Goal: Task Accomplishment & Management: Use online tool/utility

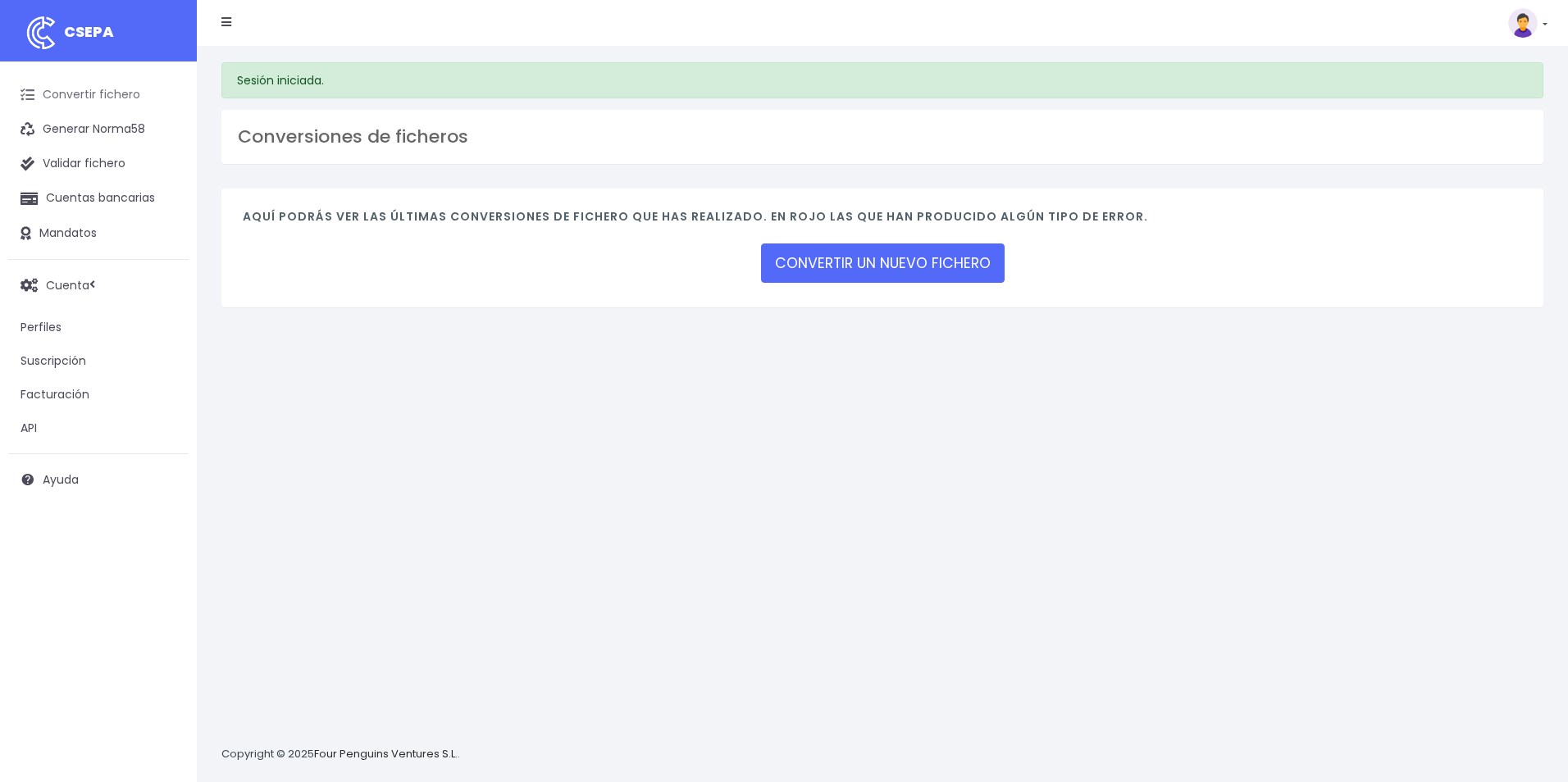
click at [121, 95] on link "Convertir fichero" at bounding box center [98, 94] width 180 height 34
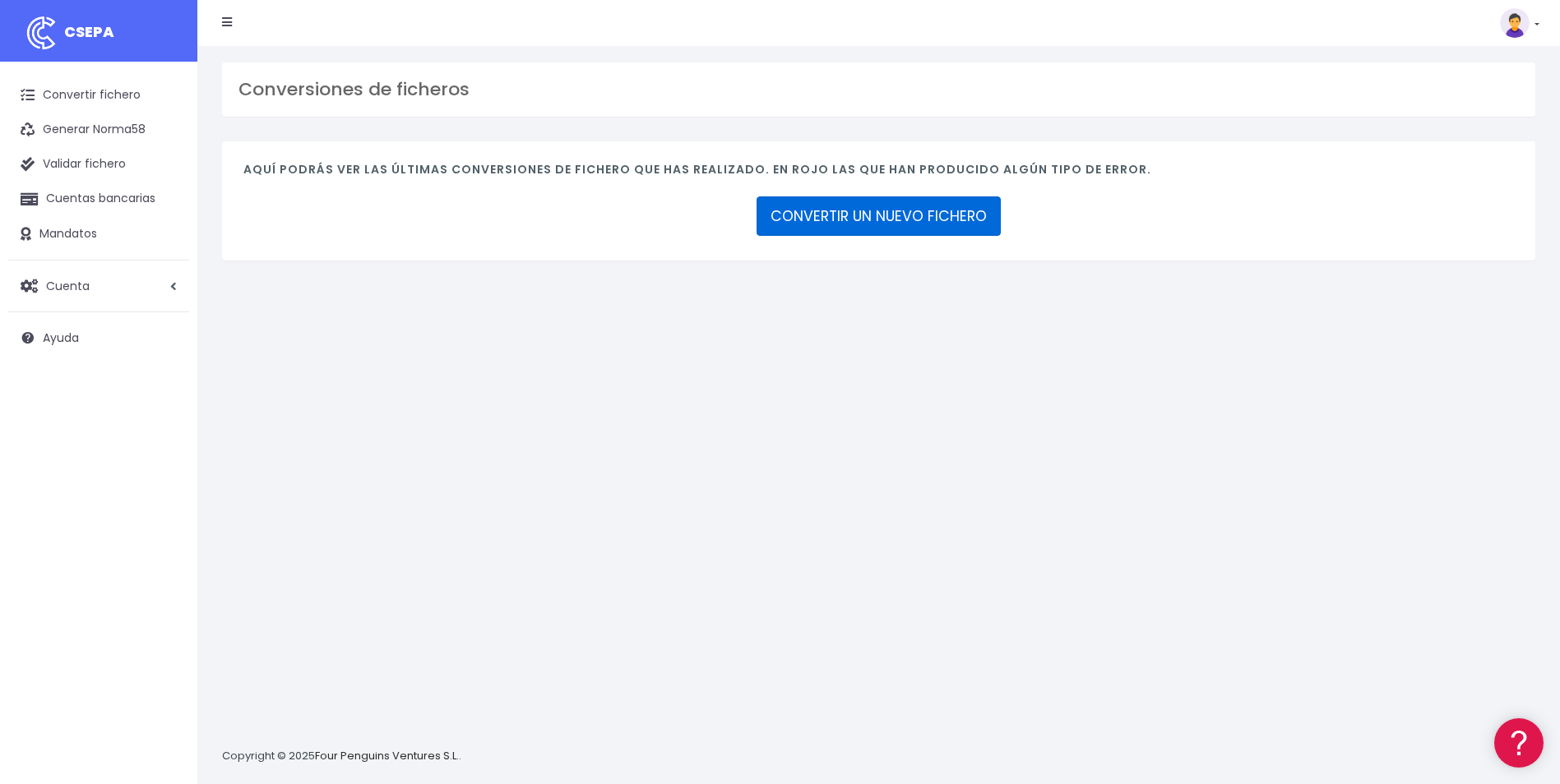
click at [809, 215] on link "CONVERTIR UN NUEVO FICHERO" at bounding box center [878, 216] width 244 height 40
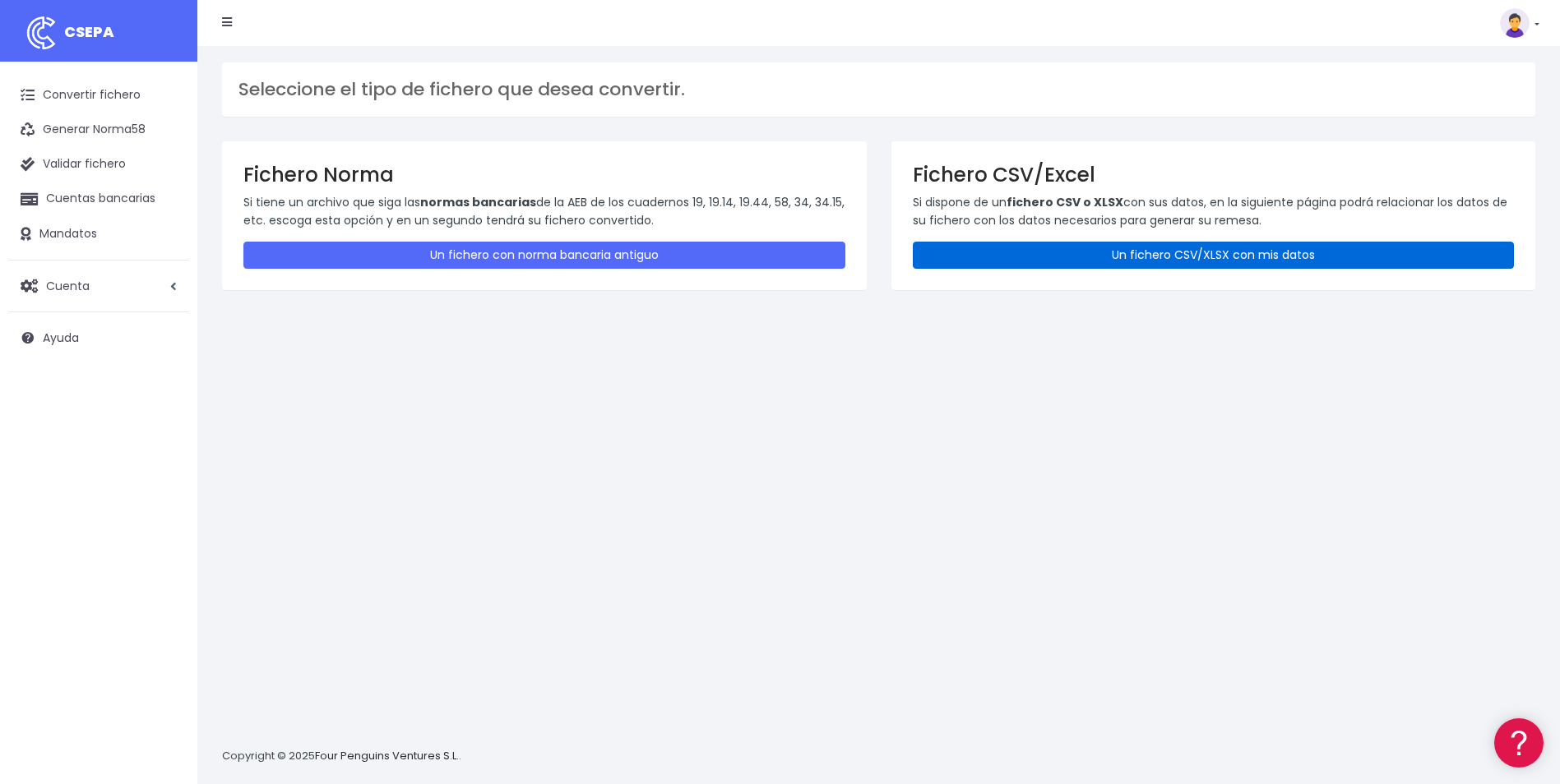
click at [1044, 256] on link "Un fichero CSV/XLSX con mis datos" at bounding box center [1213, 255] width 602 height 27
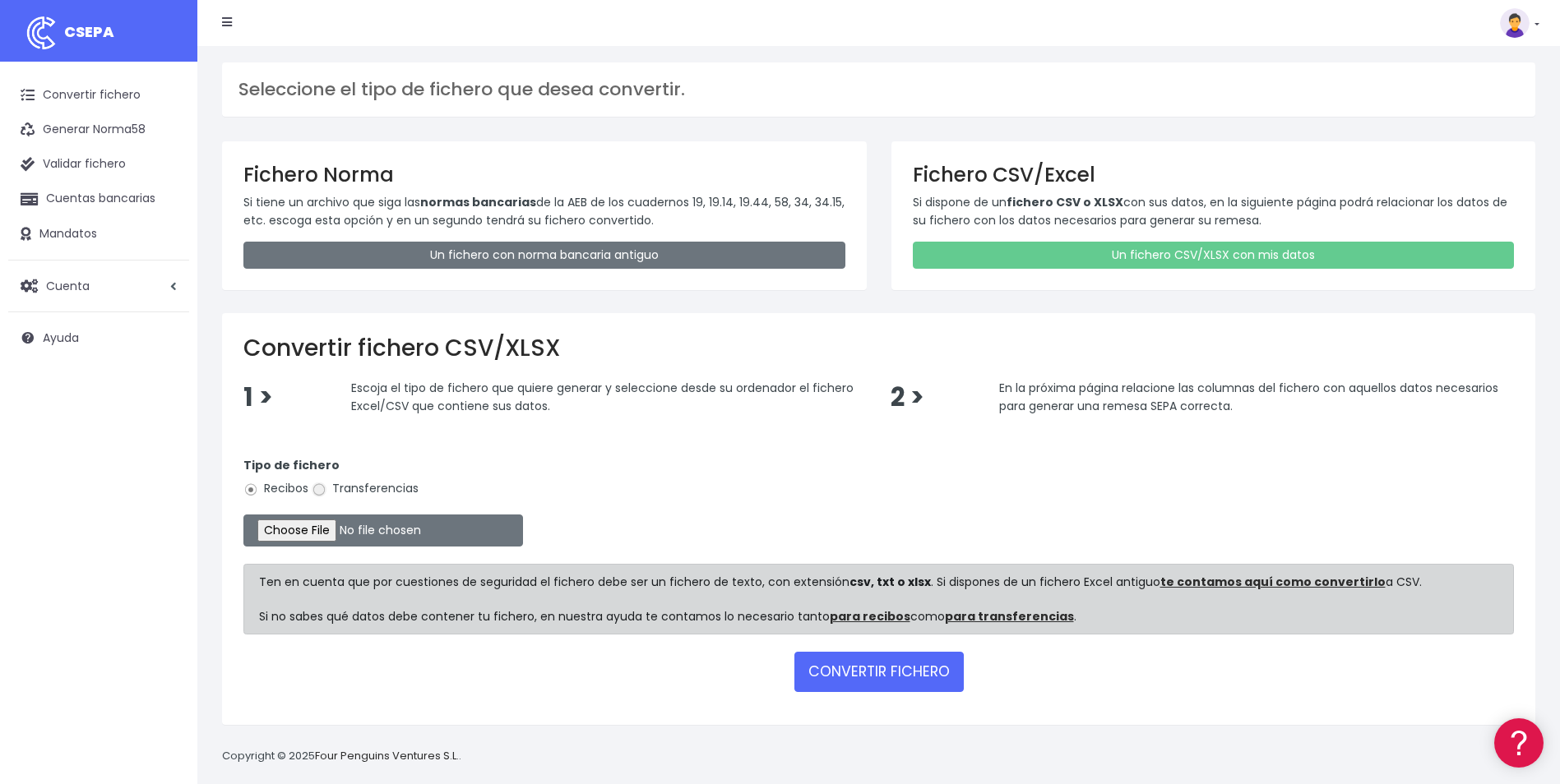
click at [317, 491] on input "Transferencias" at bounding box center [319, 490] width 15 height 15
radio input "true"
click at [323, 536] on input "file" at bounding box center [384, 530] width 280 height 32
type input "C:\fakepath\TRF_Nacional_nómina 071025.csv"
click at [930, 671] on button "CONVERTIR FICHERO" at bounding box center [879, 671] width 170 height 40
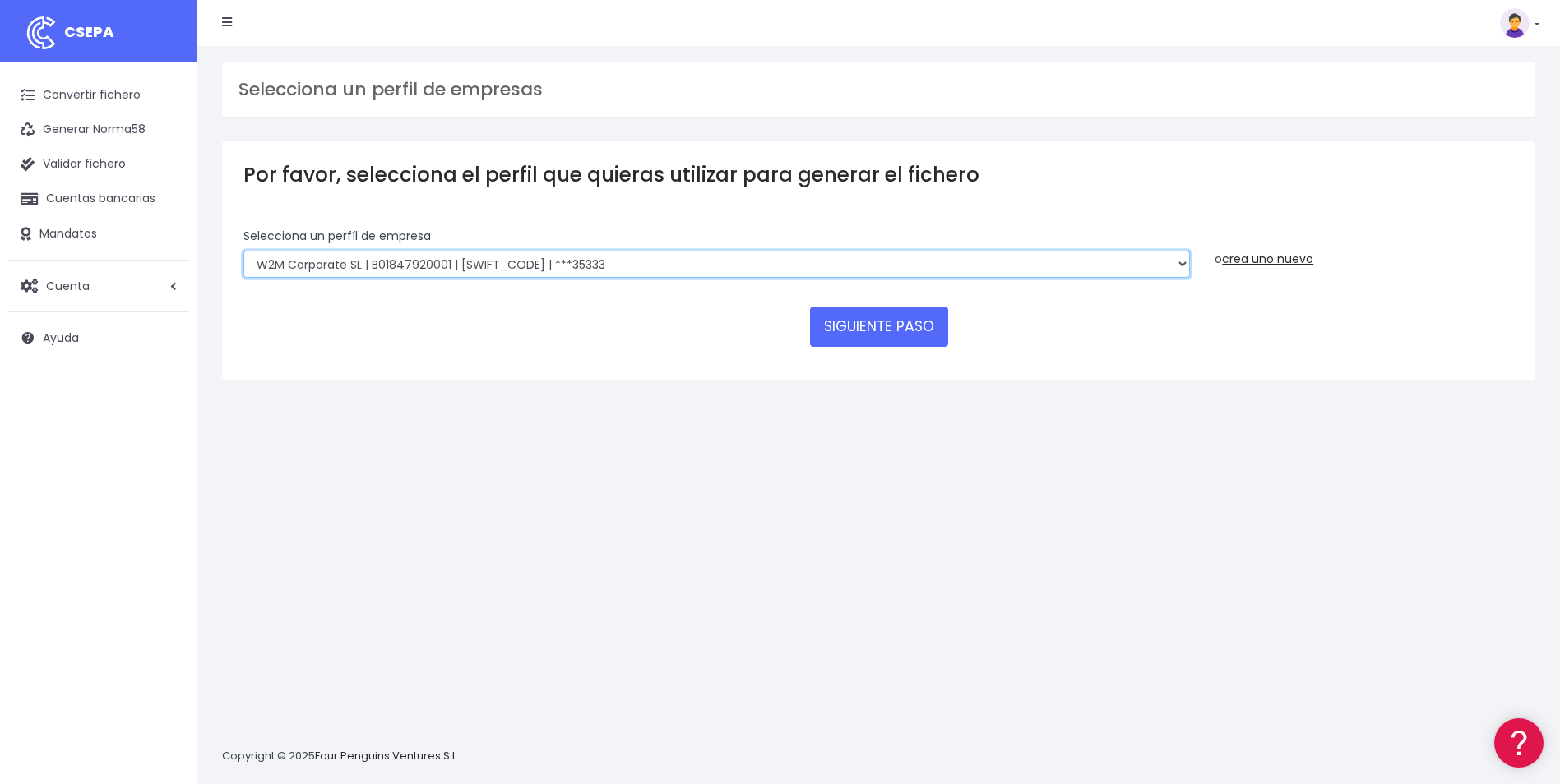
drag, startPoint x: 1183, startPoint y: 267, endPoint x: 1176, endPoint y: 273, distance: 9.2
click at [1181, 267] on select "World 2 Meet SLU | B62880992001 | [SWIFT_CODE] | ***97721 WORLD2MEET,S.L.U | B6…" at bounding box center [717, 265] width 946 height 28
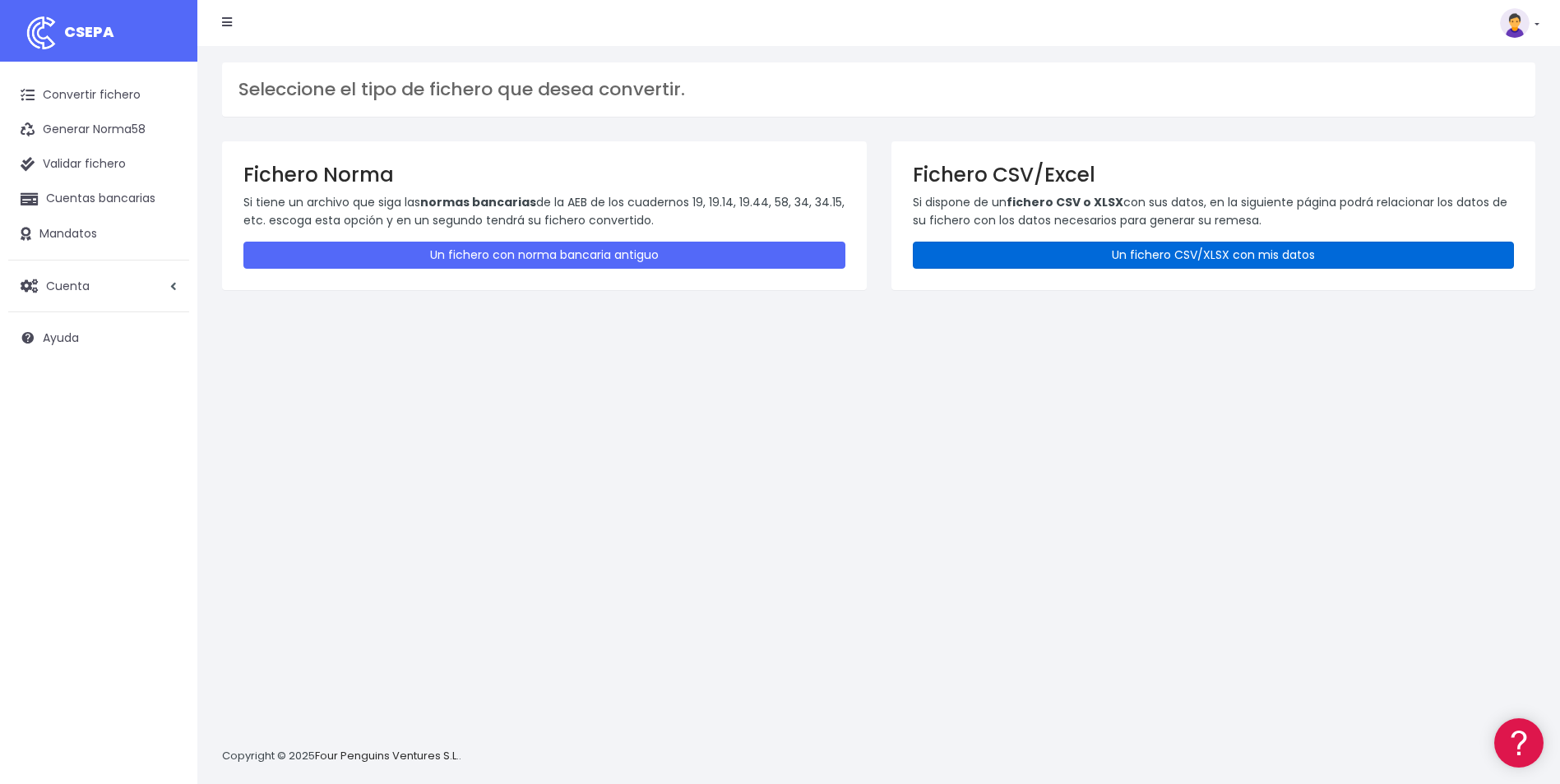
click at [1001, 255] on link "Un fichero CSV/XLSX con mis datos" at bounding box center [1213, 255] width 602 height 27
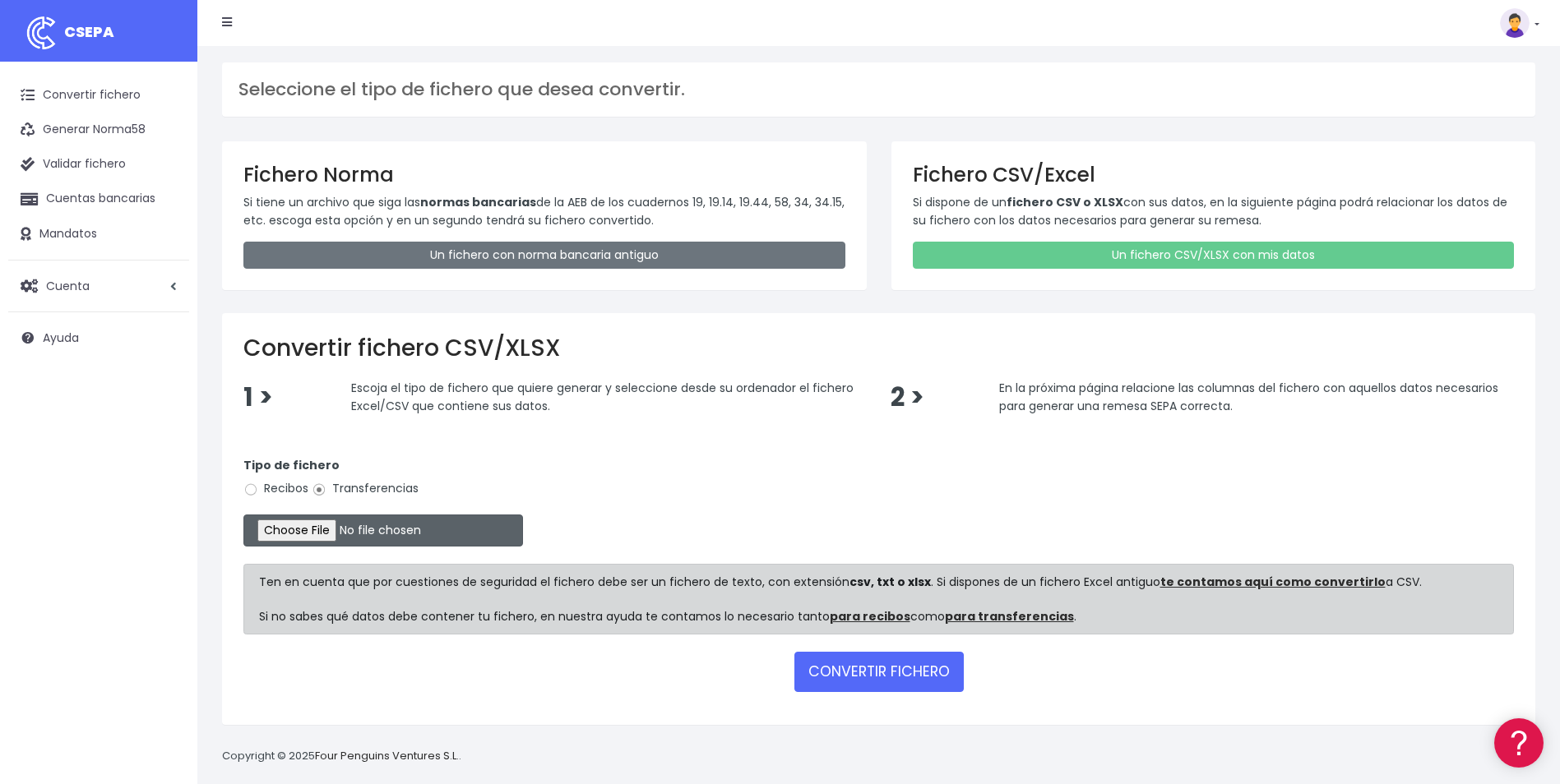
click at [297, 533] on input "file" at bounding box center [384, 530] width 280 height 32
type input "C:\fakepath\TRF_Nacional_nómina 071025_o7 Tenerife.csv"
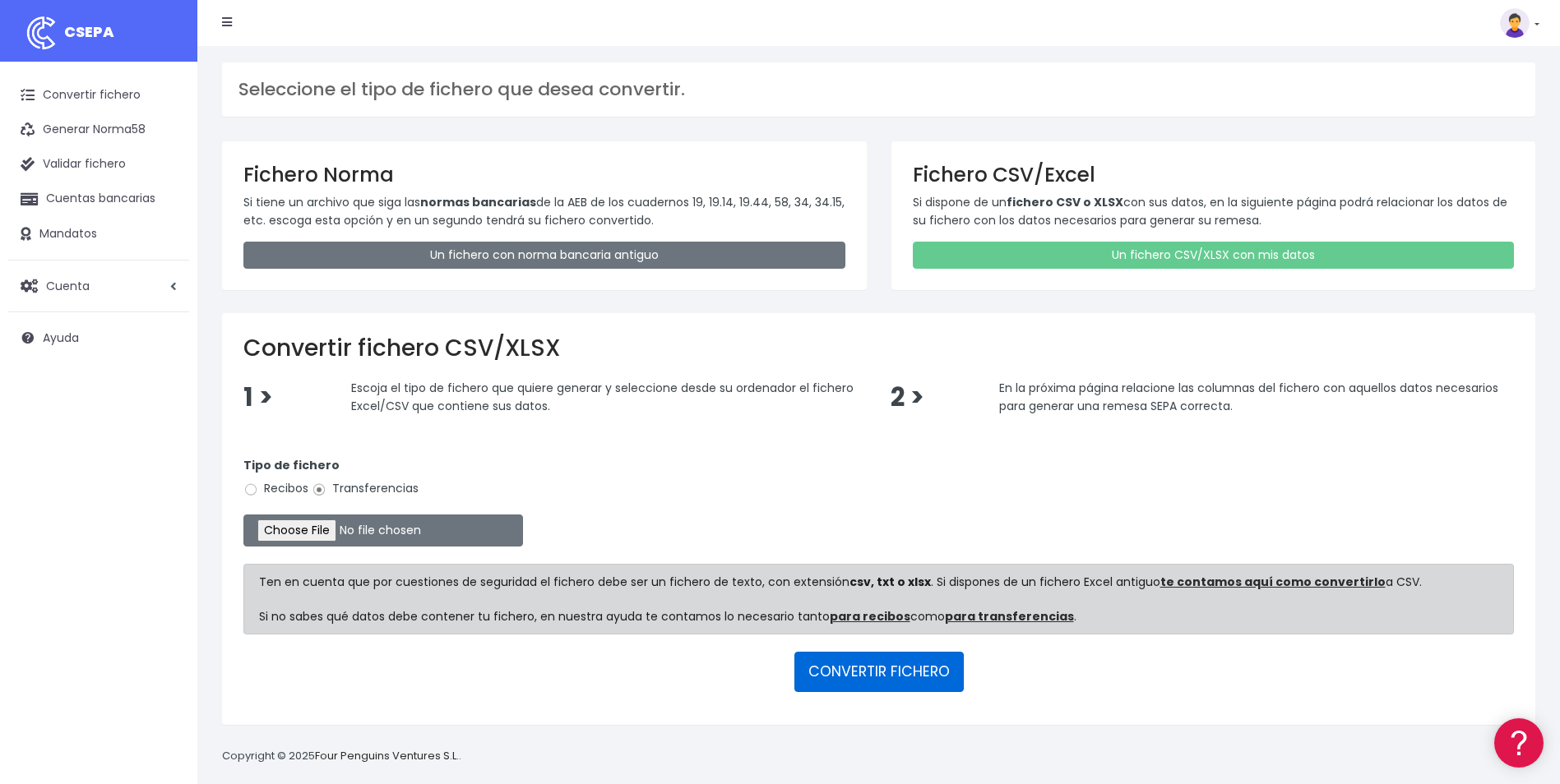
click at [832, 671] on button "CONVERTIR FICHERO" at bounding box center [879, 671] width 170 height 40
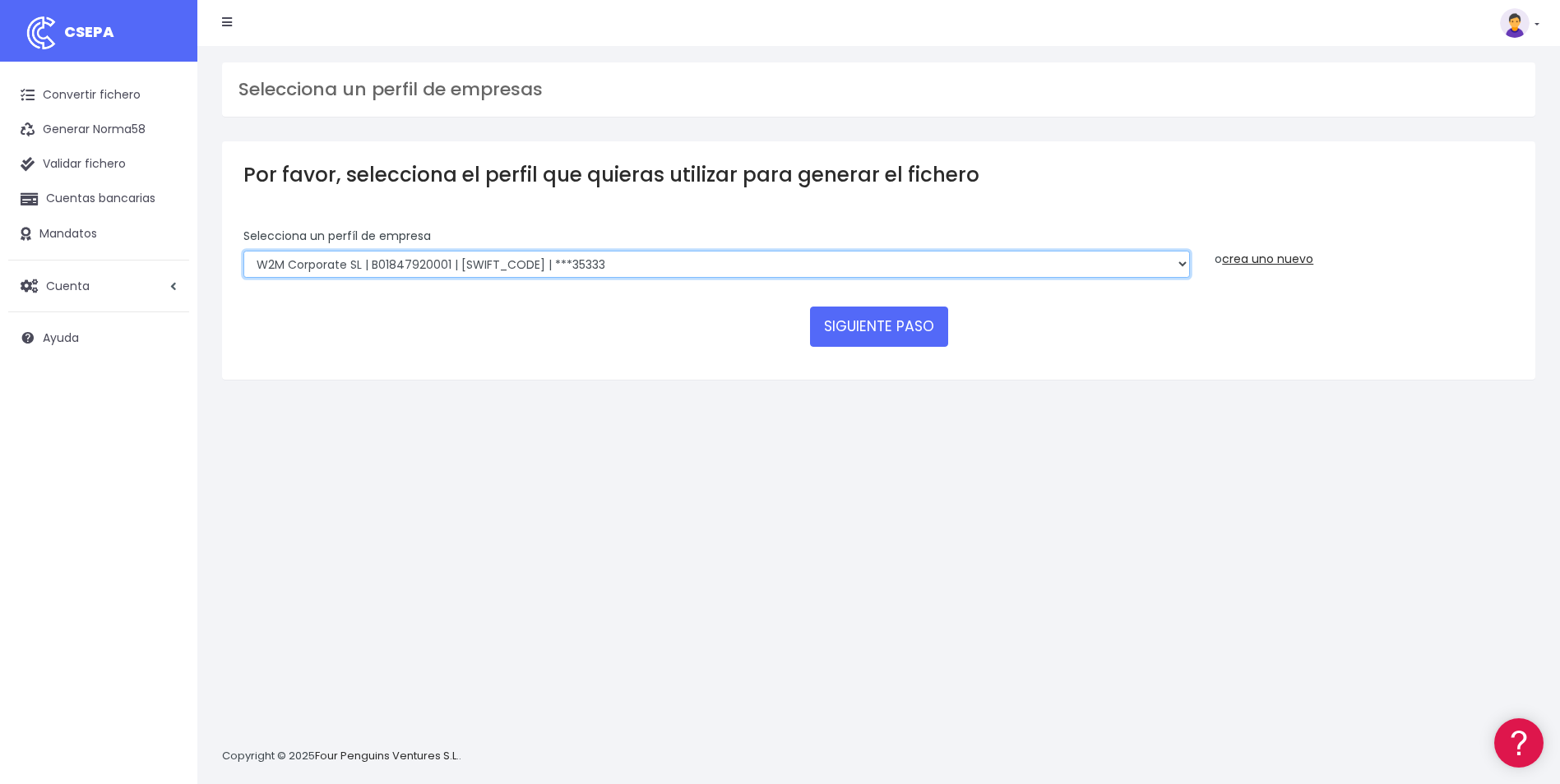
click at [621, 260] on select "World 2 Meet SLU | B62880992001 | [SWIFT_CODE] | ***97721 WORLD2MEET,S.L.U | B6…" at bounding box center [717, 265] width 946 height 28
click at [244, 251] on select "World 2 Meet SLU | B62880992001 | BSABESBBXXX | ***97721 WORLD2MEET,S.L.U | B62…" at bounding box center [717, 265] width 946 height 28
click at [675, 266] on select "World 2 Meet SLU | B62880992001 | BSABESBBXXX | ***97721 WORLD2MEET,S.L.U | B62…" at bounding box center [717, 265] width 946 height 28
click at [697, 263] on select "World 2 Meet SLU | B62880992001 | [SWIFT_CODE] | ***97721 WORLD2MEET,S.L.U | B6…" at bounding box center [717, 265] width 946 height 28
select select "2709"
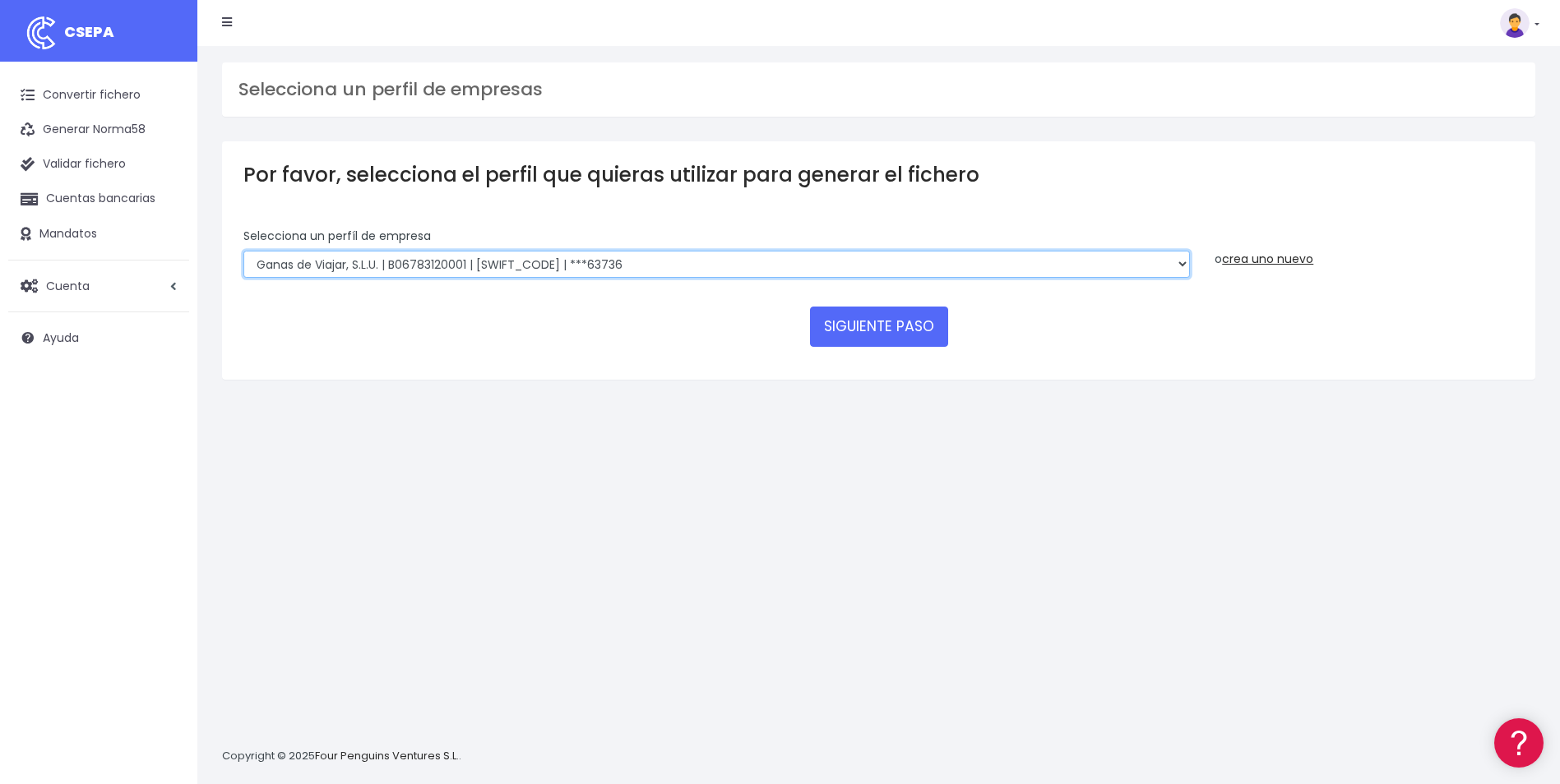
click at [244, 251] on select "World 2 Meet SLU | B62880992001 | [SWIFT_CODE] | ***97721 WORLD2MEET,S.L.U | B6…" at bounding box center [717, 265] width 946 height 28
click at [513, 436] on div "Selecciona un perfil de empresas Por favor, selecciona el perfil que quieras ut…" at bounding box center [879, 415] width 1363 height 739
click at [863, 331] on button "SIGUIENTE PASO" at bounding box center [879, 326] width 138 height 40
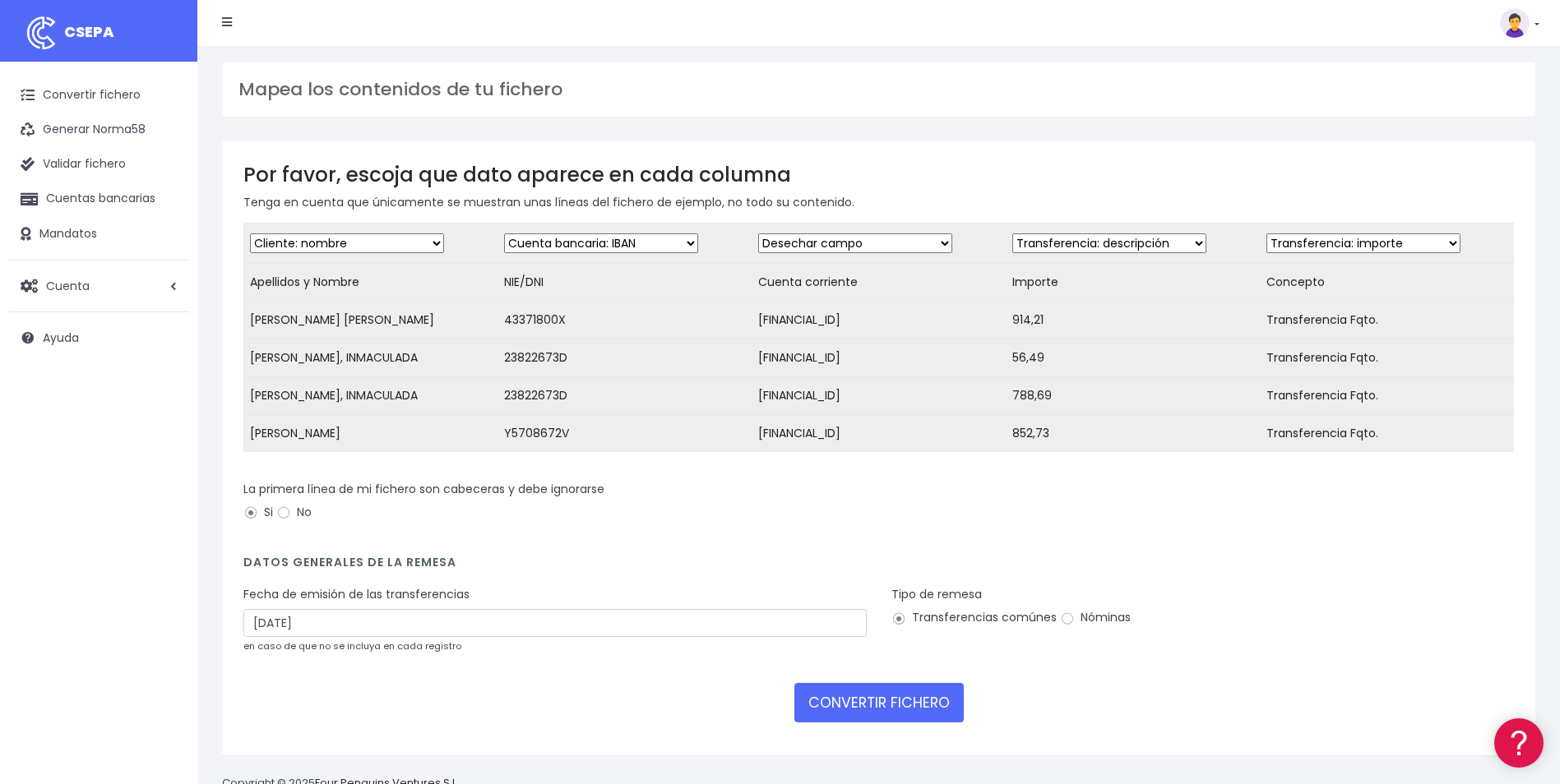
click at [685, 238] on select "Desechar campo Cliente: nombre Cliente: DNI Cliente: Email Cliente: referencia …" at bounding box center [601, 243] width 194 height 19
select select "taxid"
click at [504, 234] on select "Desechar campo Cliente: nombre Cliente: DNI Cliente: Email Cliente: referencia …" at bounding box center [601, 243] width 194 height 19
click at [940, 241] on select "Desechar campo Cliente: nombre Cliente: DNI Cliente: Email Cliente: referencia …" at bounding box center [855, 243] width 194 height 19
select select "iban"
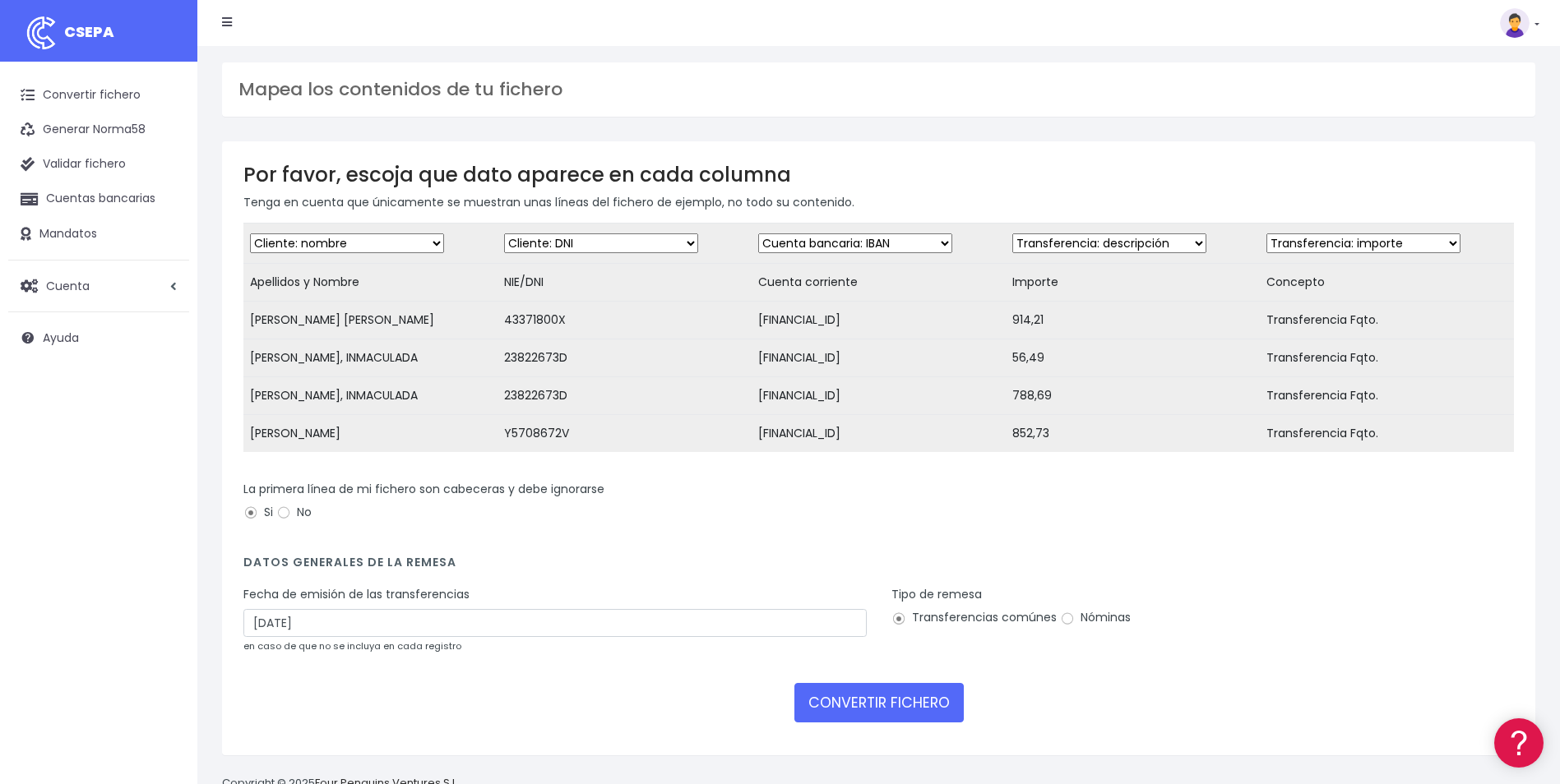
click at [758, 234] on select "Desechar campo Cliente: nombre Cliente: DNI Cliente: Email Cliente: referencia …" at bounding box center [855, 243] width 194 height 19
click at [1186, 238] on select "Desechar campo Cliente: nombre Cliente: DNI Cliente: Email Cliente: referencia …" at bounding box center [1109, 243] width 194 height 19
select select "amount"
click at [1012, 234] on select "Desechar campo Cliente: nombre Cliente: DNI Cliente: Email Cliente: referencia …" at bounding box center [1109, 243] width 194 height 19
click at [1351, 249] on select "Desechar campo Cliente: nombre Cliente: DNI Cliente: Email Cliente: referencia …" at bounding box center [1363, 243] width 194 height 19
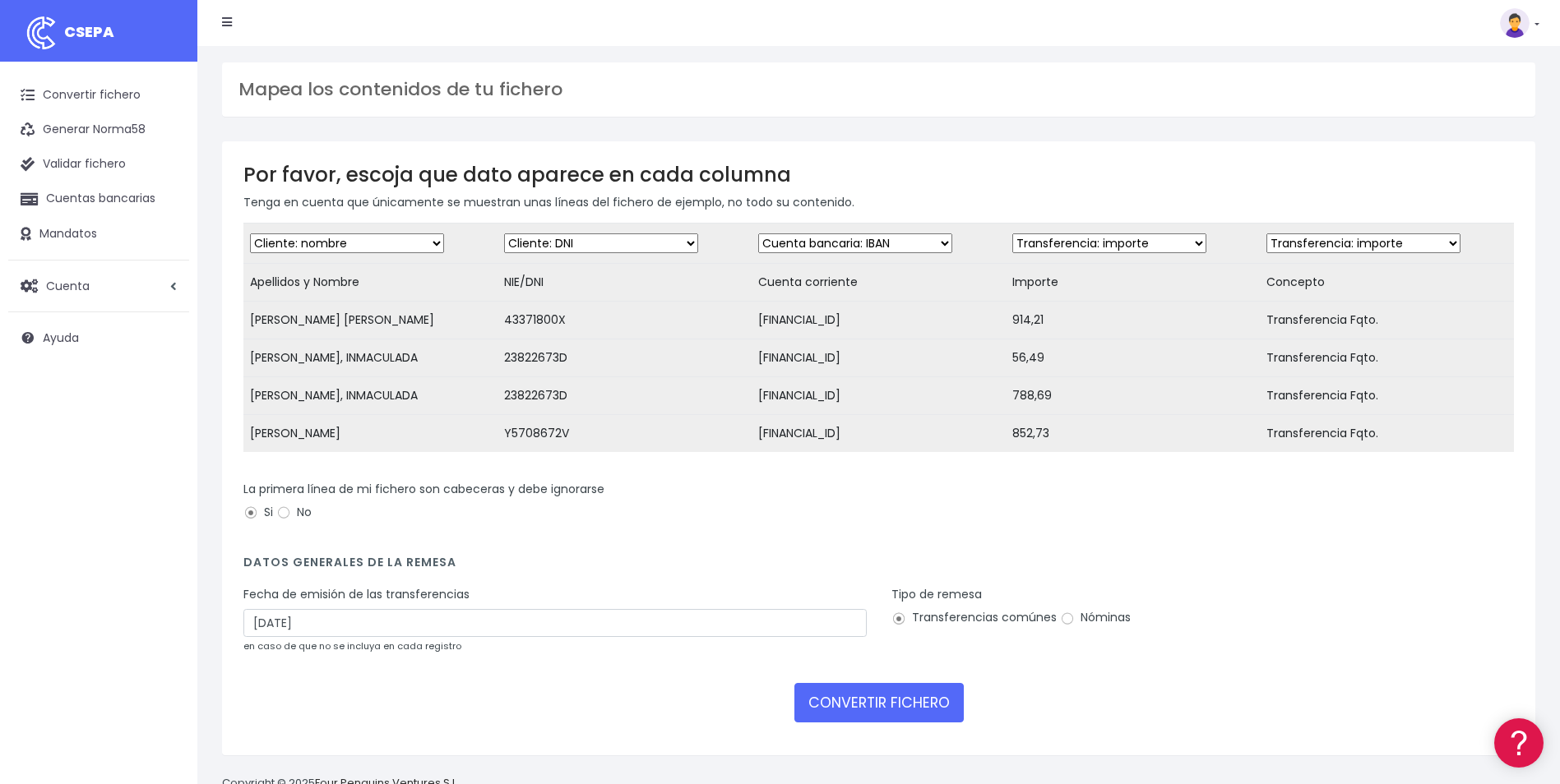
select select "description"
click at [1266, 234] on select "Desechar campo Cliente: nombre Cliente: DNI Cliente: Email Cliente: referencia …" at bounding box center [1363, 243] width 194 height 19
click at [1061, 626] on input "Nóminas" at bounding box center [1067, 619] width 15 height 15
radio input "true"
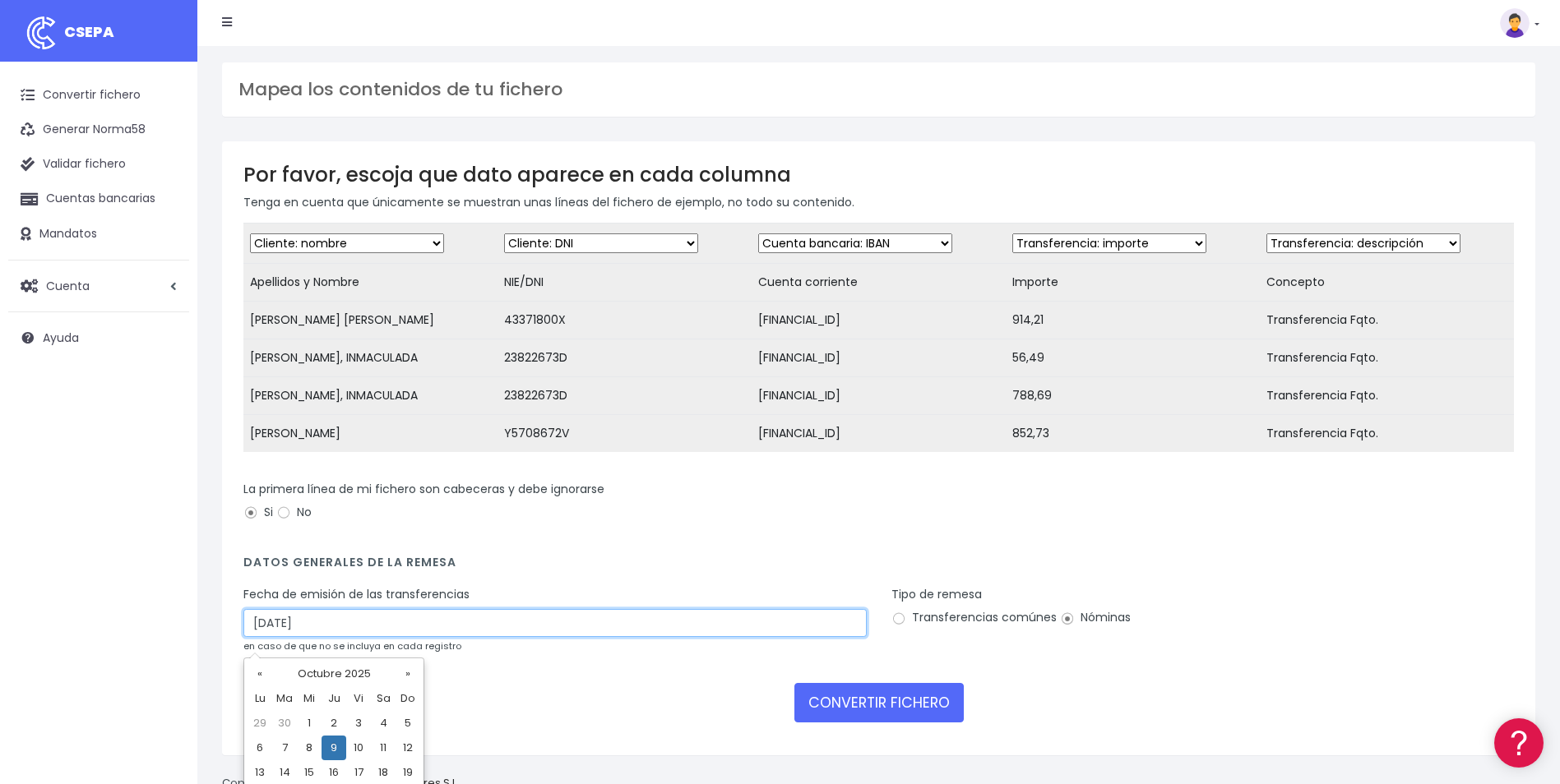
drag, startPoint x: 266, startPoint y: 637, endPoint x: 246, endPoint y: 628, distance: 21.9
click at [246, 628] on input "09/10/2025" at bounding box center [555, 623] width 623 height 28
type input "07/10/2025"
click at [280, 748] on td "7" at bounding box center [285, 748] width 25 height 25
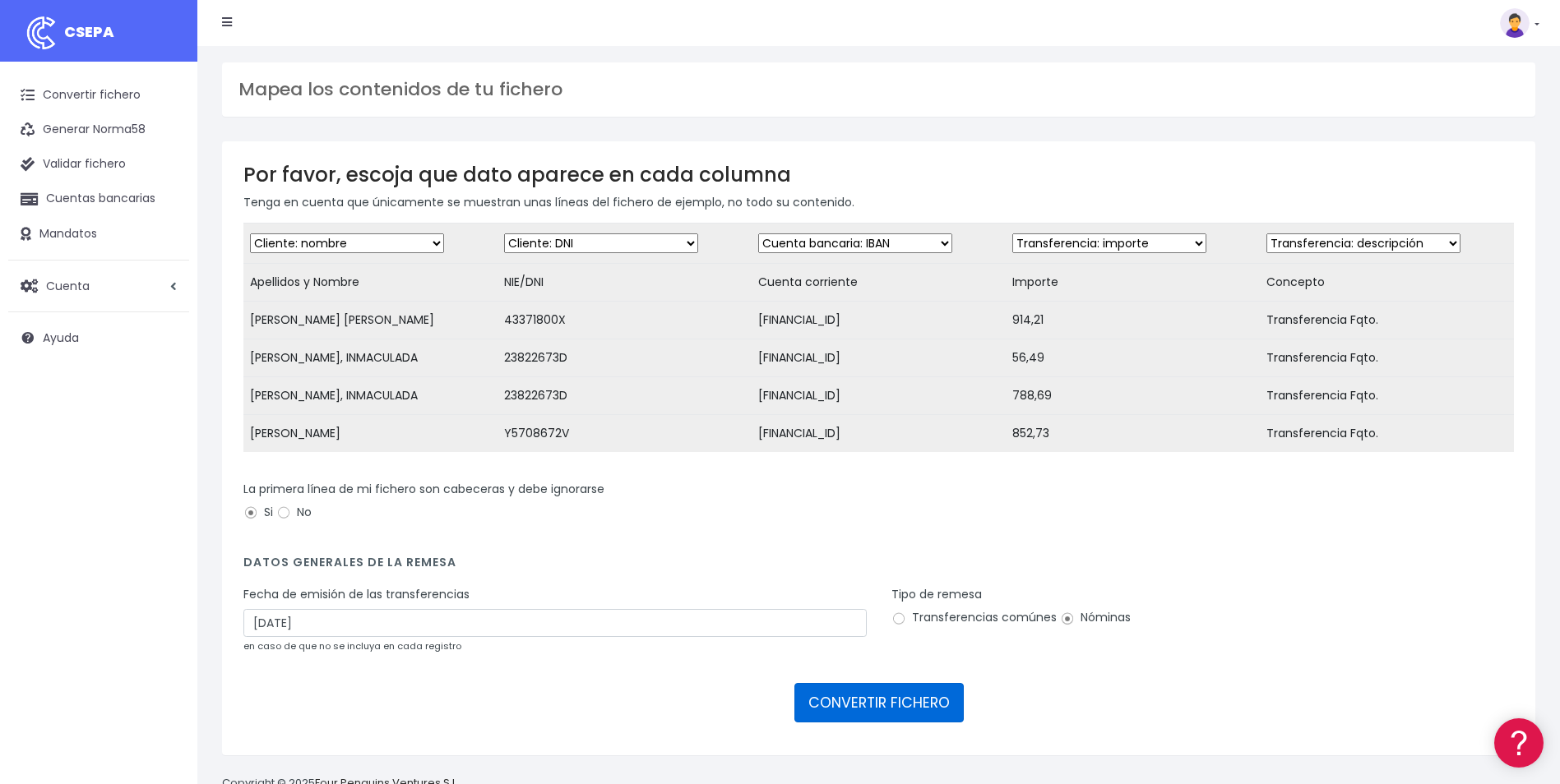
click at [892, 717] on button "CONVERTIR FICHERO" at bounding box center [879, 702] width 170 height 40
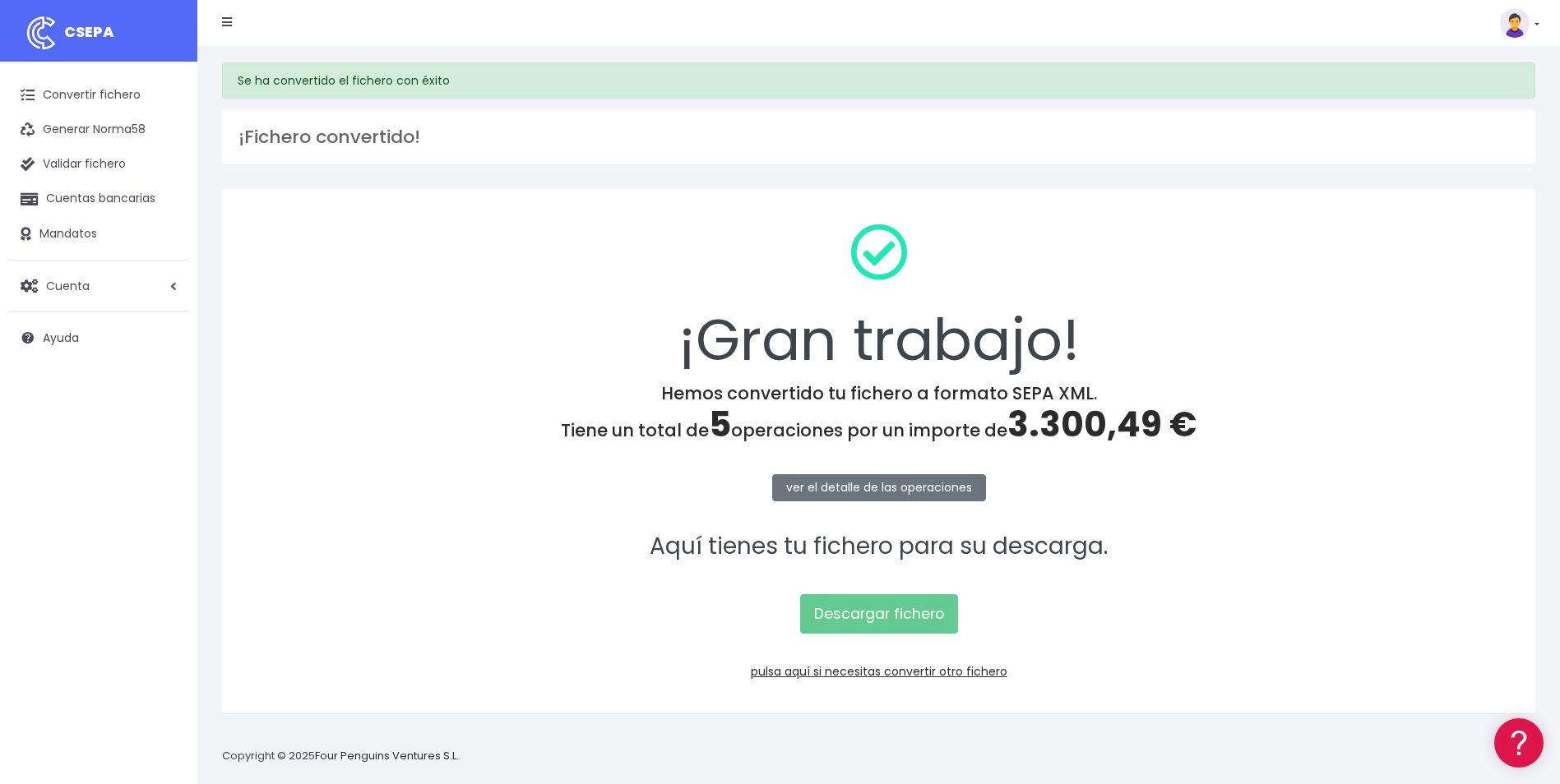
click at [404, 416] on h4 "Hemos convertido tu fichero a formato SEPA XML. Tiene un total de 5 operaciones…" at bounding box center [879, 413] width 1271 height 62
click at [911, 608] on link "Descargar fichero" at bounding box center [879, 613] width 158 height 40
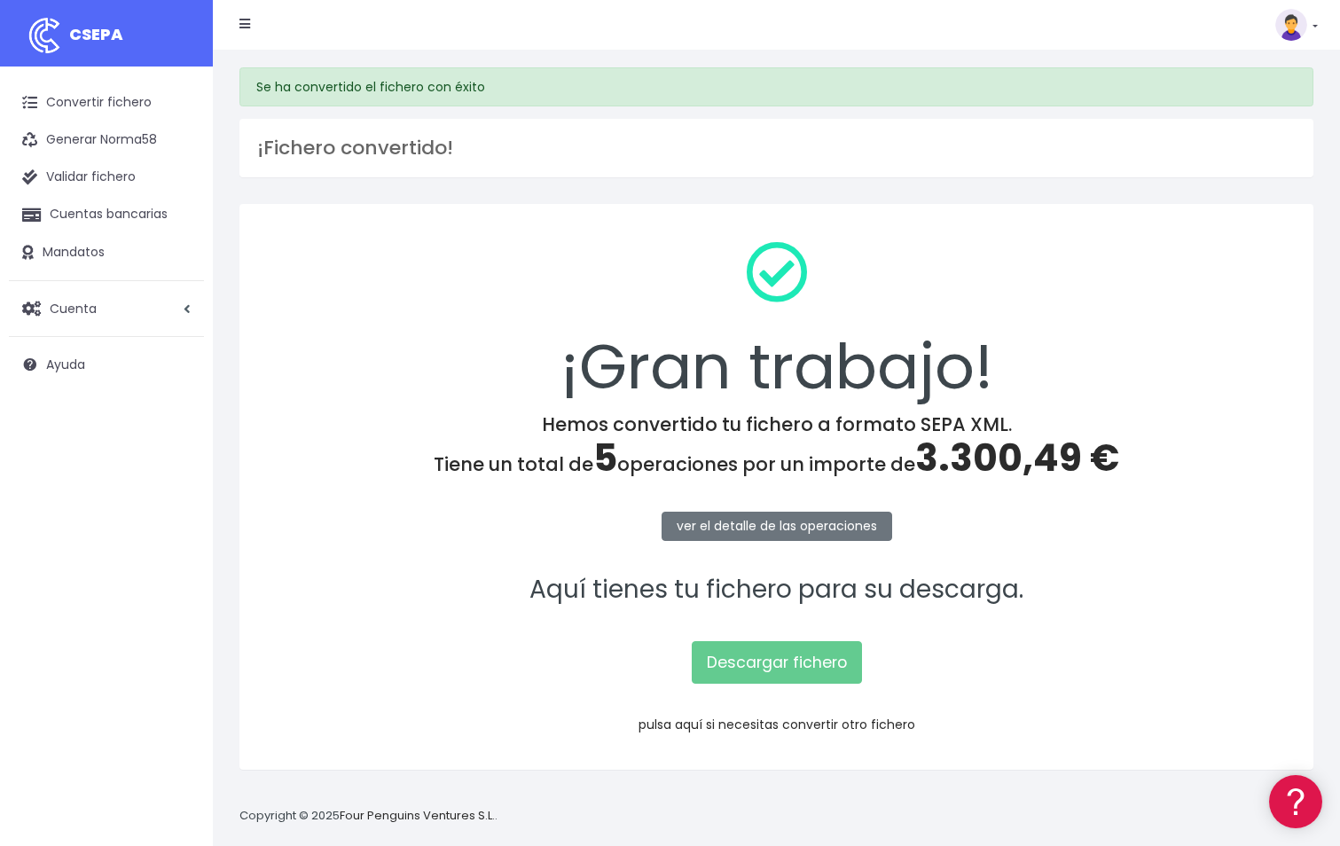
click at [756, 727] on link "pulsa aquí si necesitas convertir otro fichero" at bounding box center [777, 725] width 277 height 18
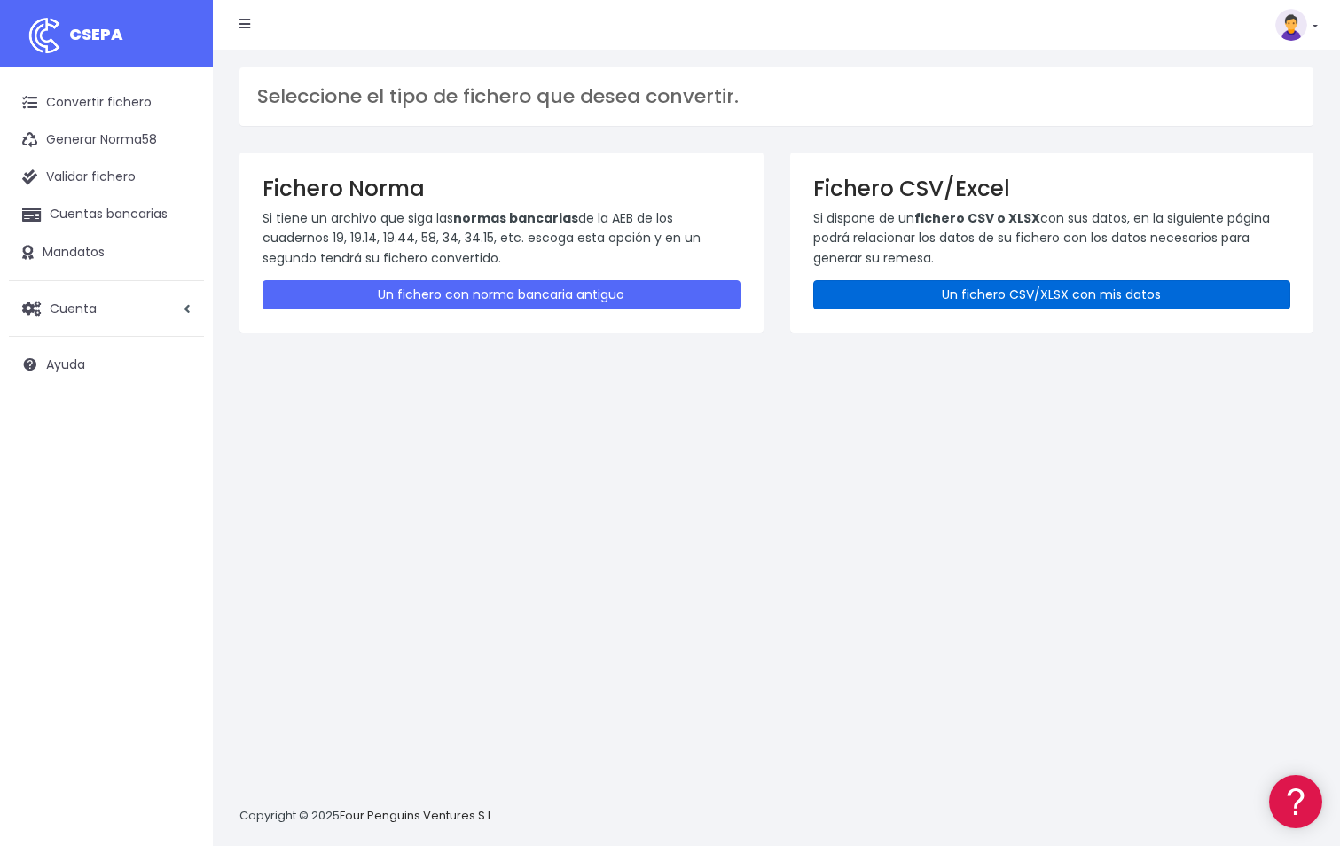
click at [937, 288] on link "Un fichero CSV/XLSX con mis datos" at bounding box center [1052, 294] width 478 height 29
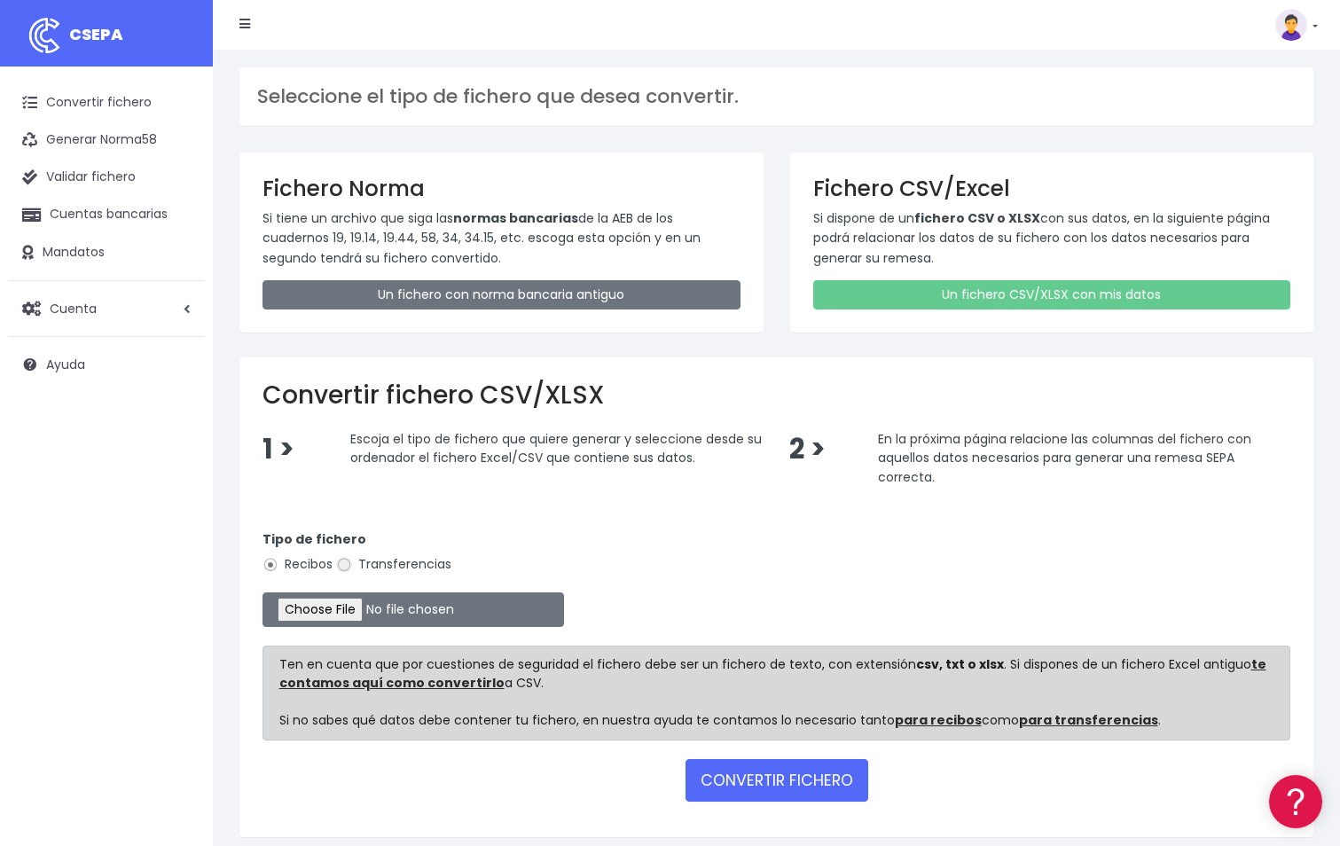
click at [347, 564] on input "Transferencias" at bounding box center [344, 565] width 16 height 16
radio input "true"
click at [341, 609] on input "file" at bounding box center [414, 610] width 302 height 35
type input "C:\fakepath\TRF_Nacional_nómina 07102_o7 Aloe.csv"
click at [741, 789] on button "CONVERTIR FICHERO" at bounding box center [777, 780] width 183 height 43
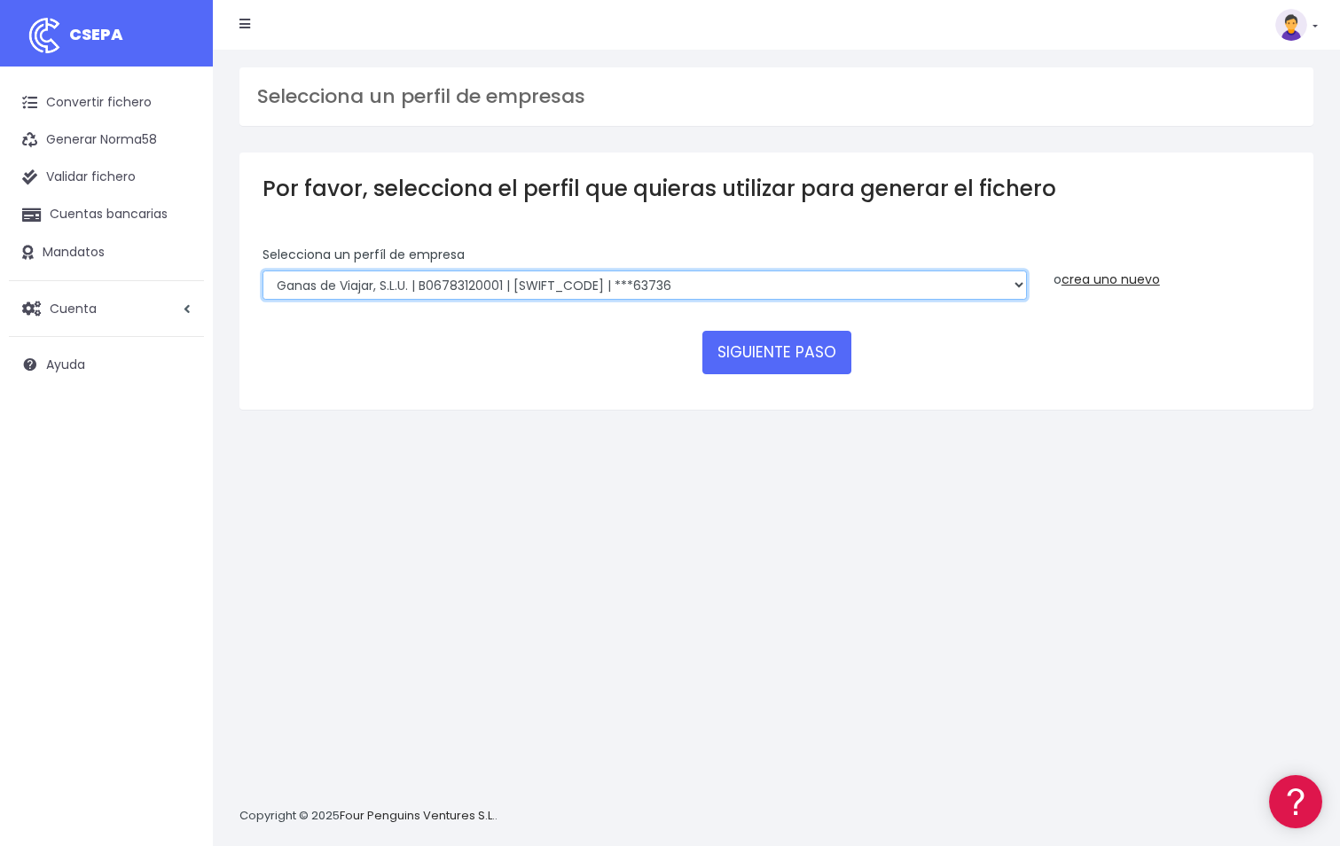
click at [719, 287] on select "World 2 Meet SLU | B62880992001 | [SWIFT_CODE] | ***97721 WORLD2MEET,S.L.U | B6…" at bounding box center [645, 286] width 765 height 30
select select "2049"
click at [263, 271] on select "World 2 Meet SLU | B62880992001 | [SWIFT_CODE] | ***97721 WORLD2MEET,S.L.U | B6…" at bounding box center [645, 286] width 765 height 30
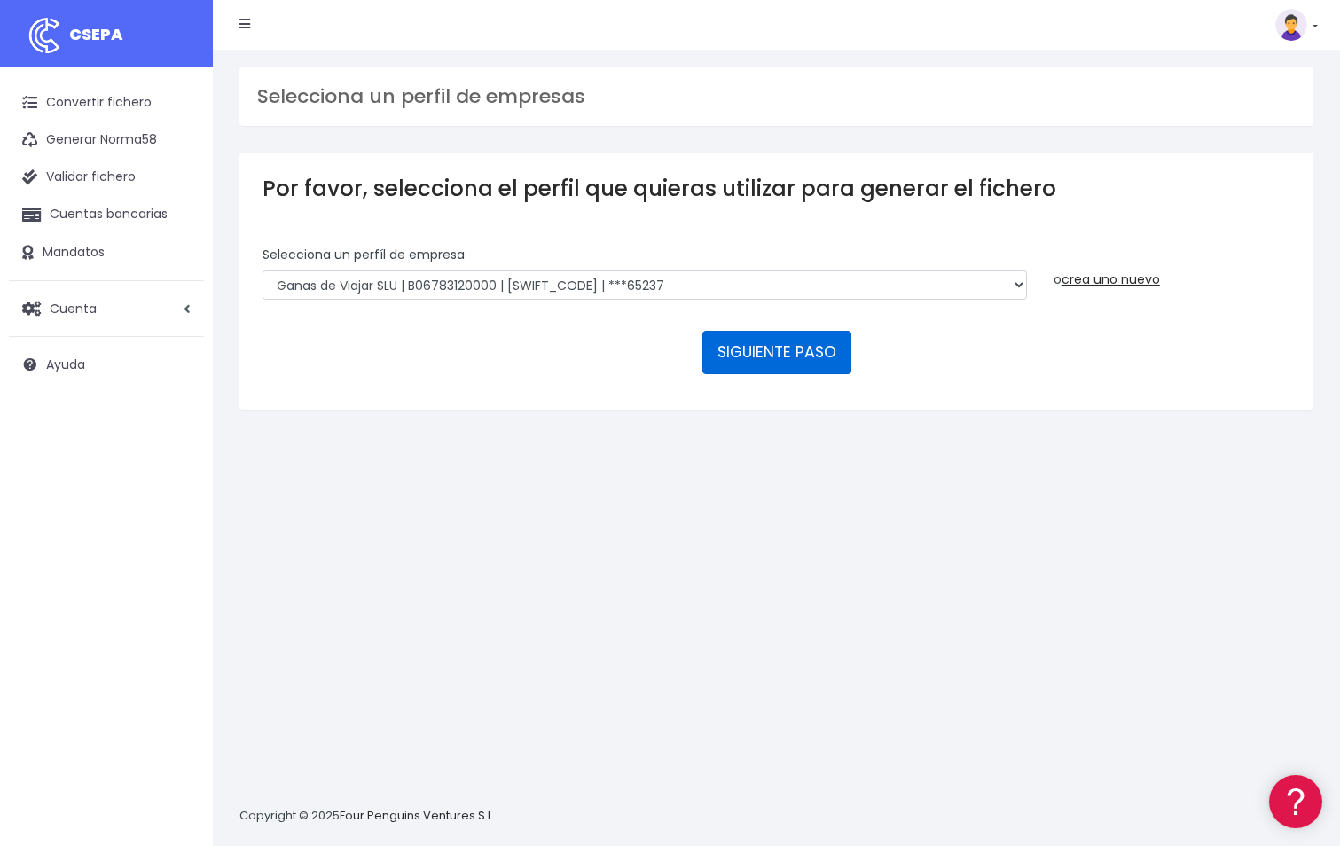
click at [750, 358] on button "SIGUIENTE PASO" at bounding box center [777, 352] width 149 height 43
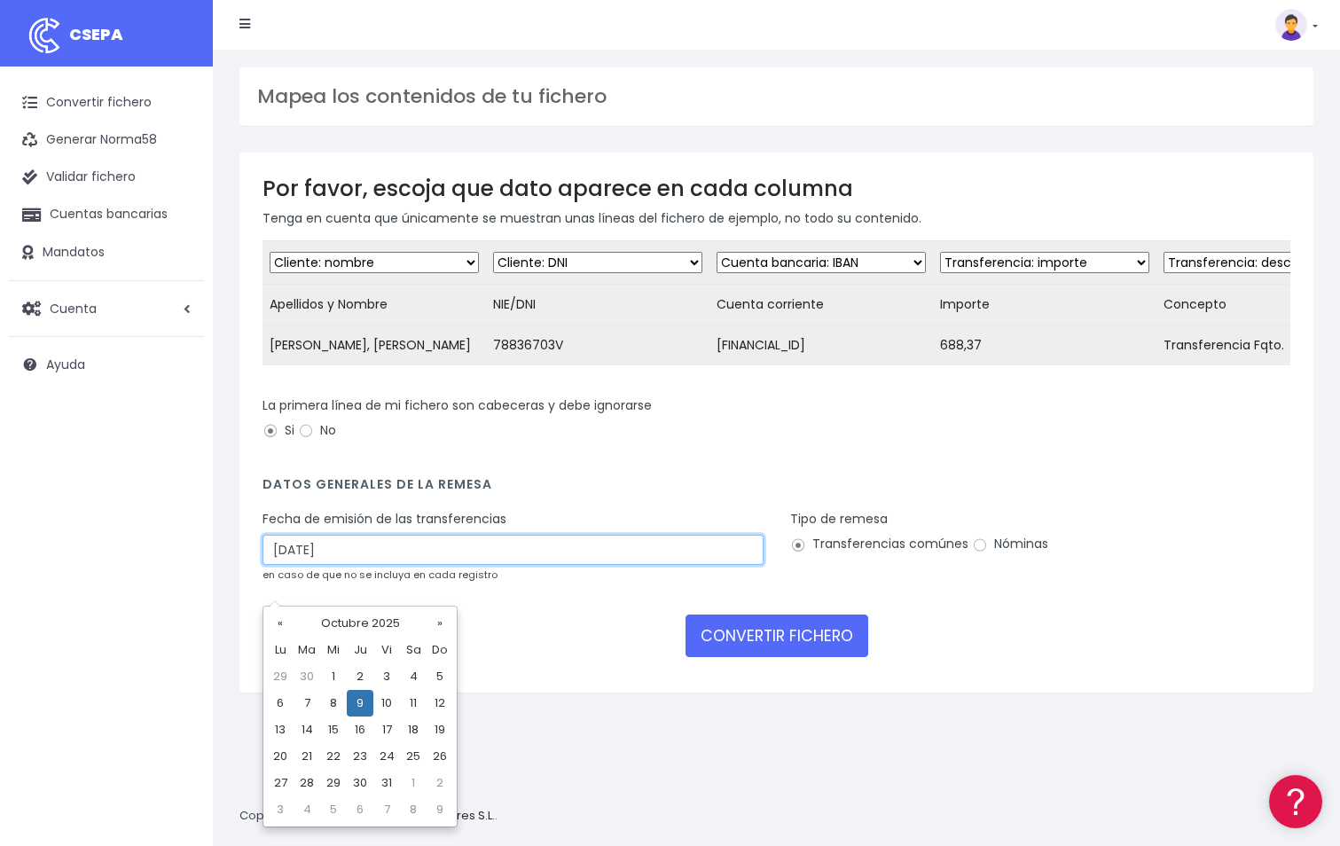
drag, startPoint x: 285, startPoint y: 585, endPoint x: 317, endPoint y: 662, distance: 83.5
click at [263, 565] on input "[DATE]" at bounding box center [513, 550] width 501 height 30
click at [309, 708] on td "7" at bounding box center [307, 703] width 27 height 27
type input "[DATE]"
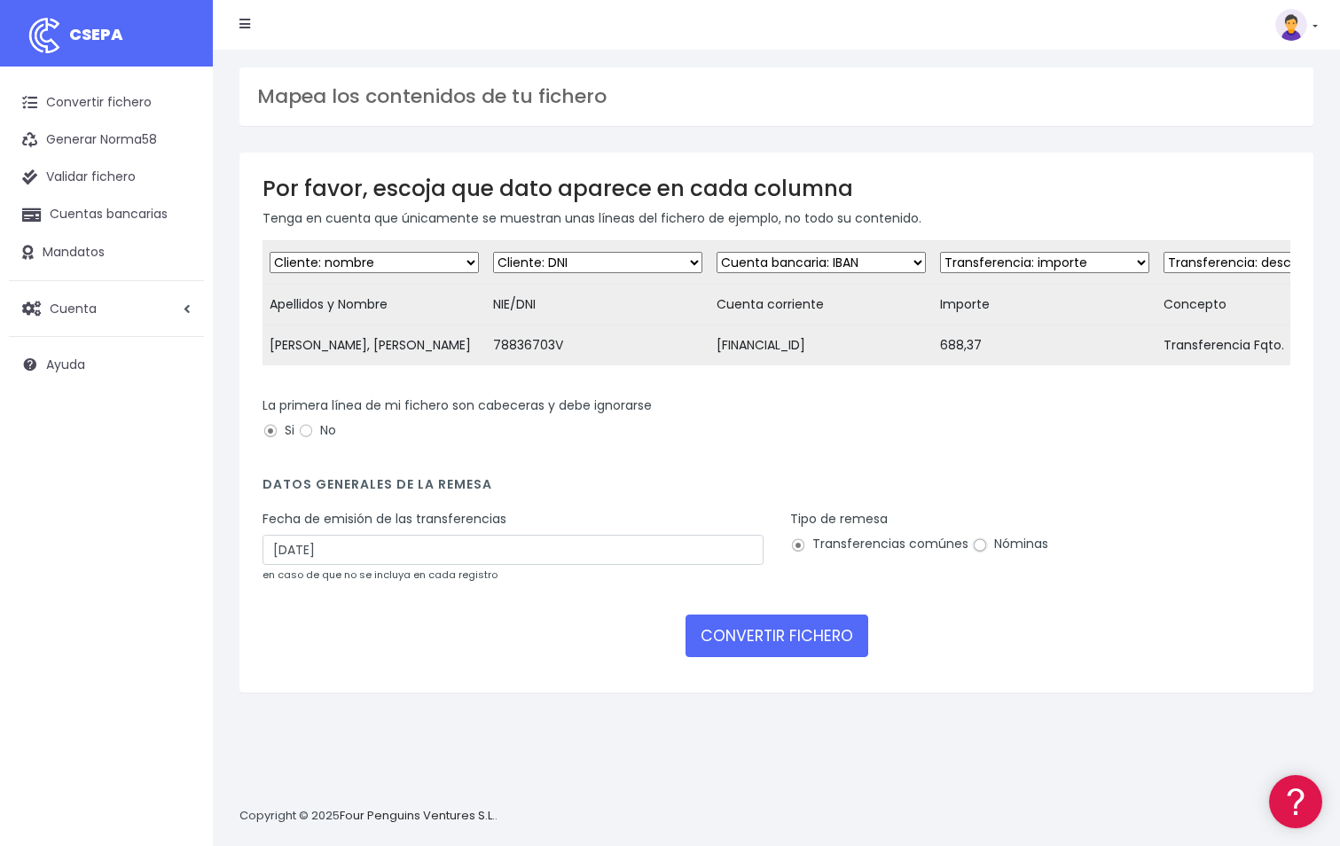
click at [978, 554] on input "Nóminas" at bounding box center [980, 546] width 16 height 16
radio input "true"
click at [975, 596] on div "Tipo de remesa Transferencias comúnes Nóminas" at bounding box center [1041, 553] width 528 height 86
click at [736, 657] on button "CONVERTIR FICHERO" at bounding box center [777, 636] width 183 height 43
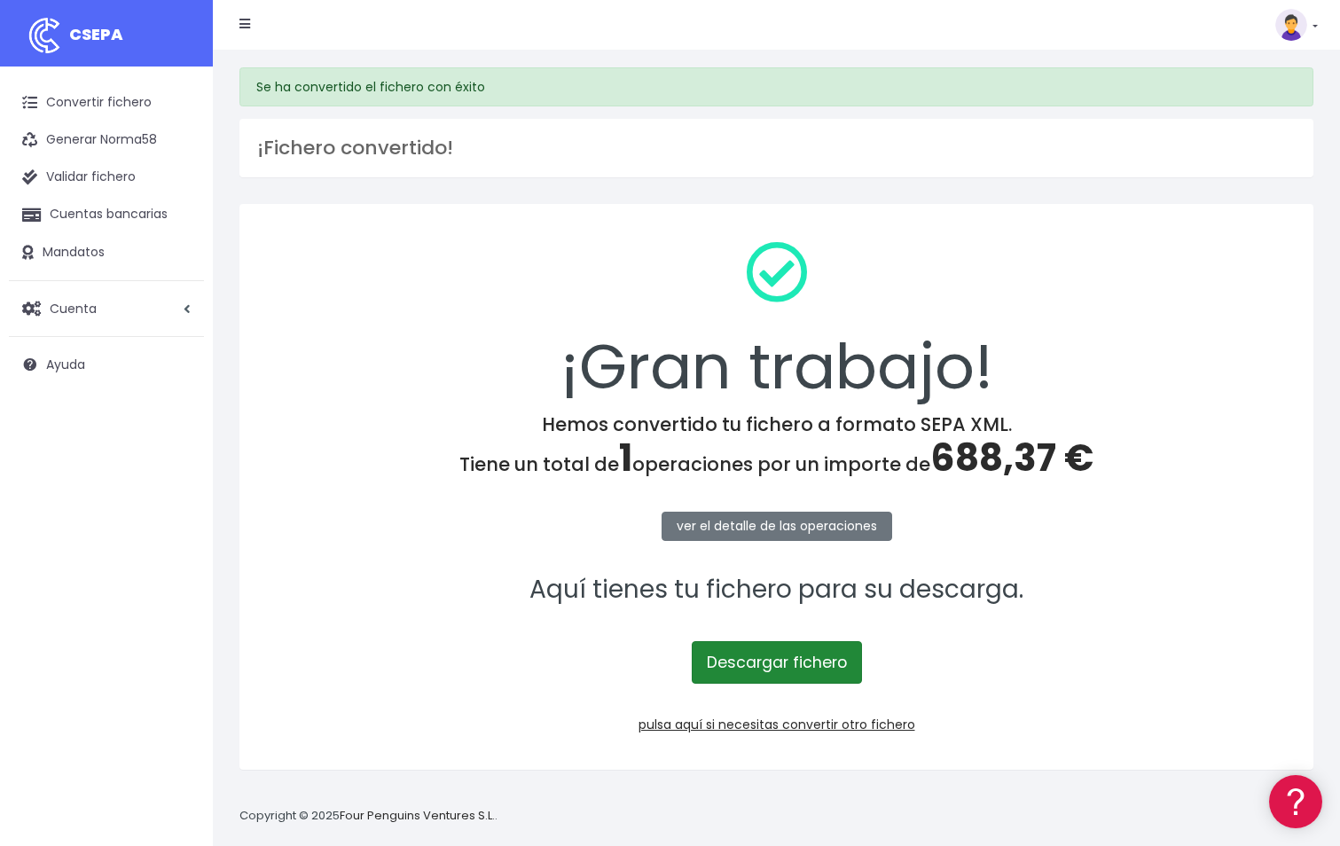
click at [778, 664] on link "Descargar fichero" at bounding box center [777, 662] width 170 height 43
click at [1317, 32] on link at bounding box center [1297, 25] width 43 height 32
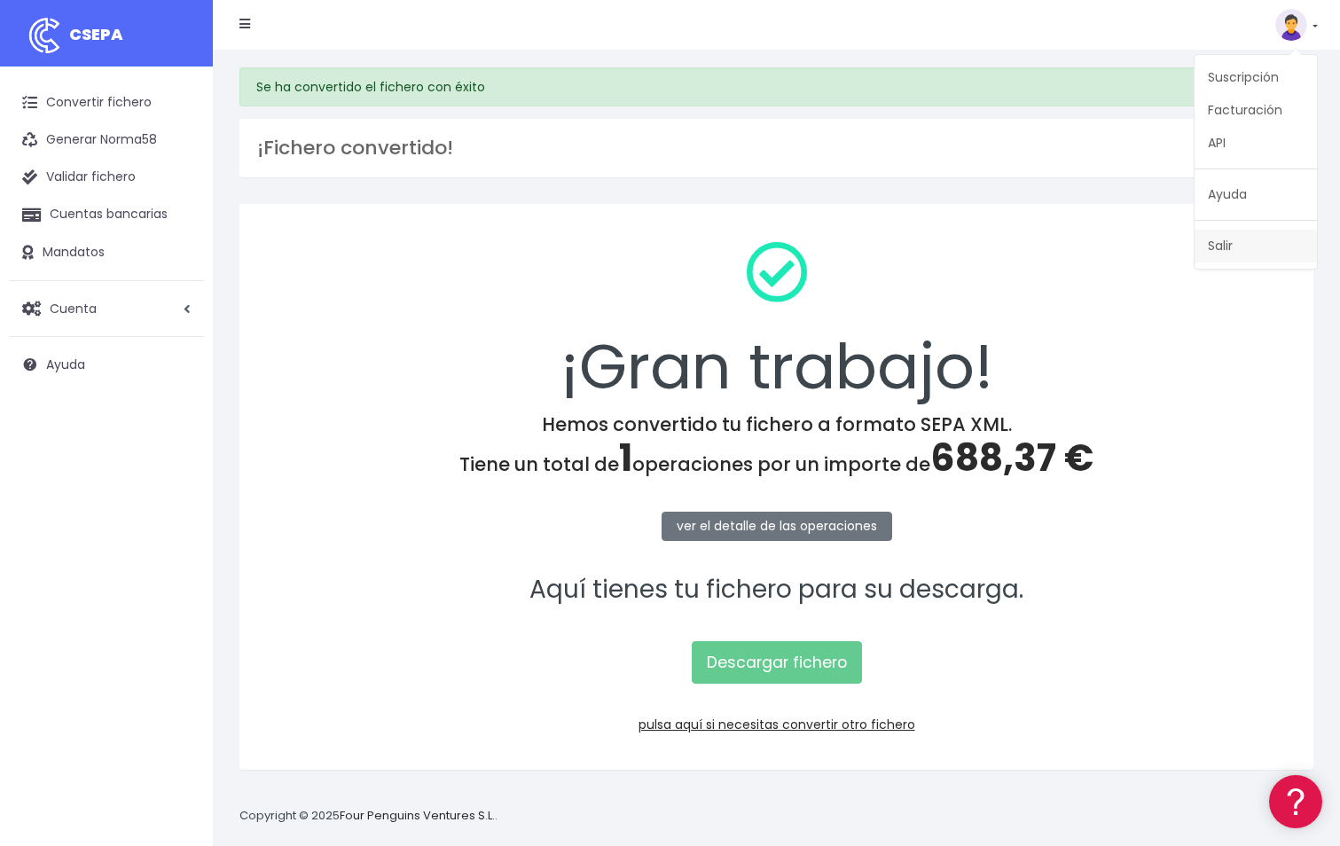
click at [1241, 252] on link "Salir" at bounding box center [1256, 246] width 122 height 33
